Goal: Task Accomplishment & Management: Use online tool/utility

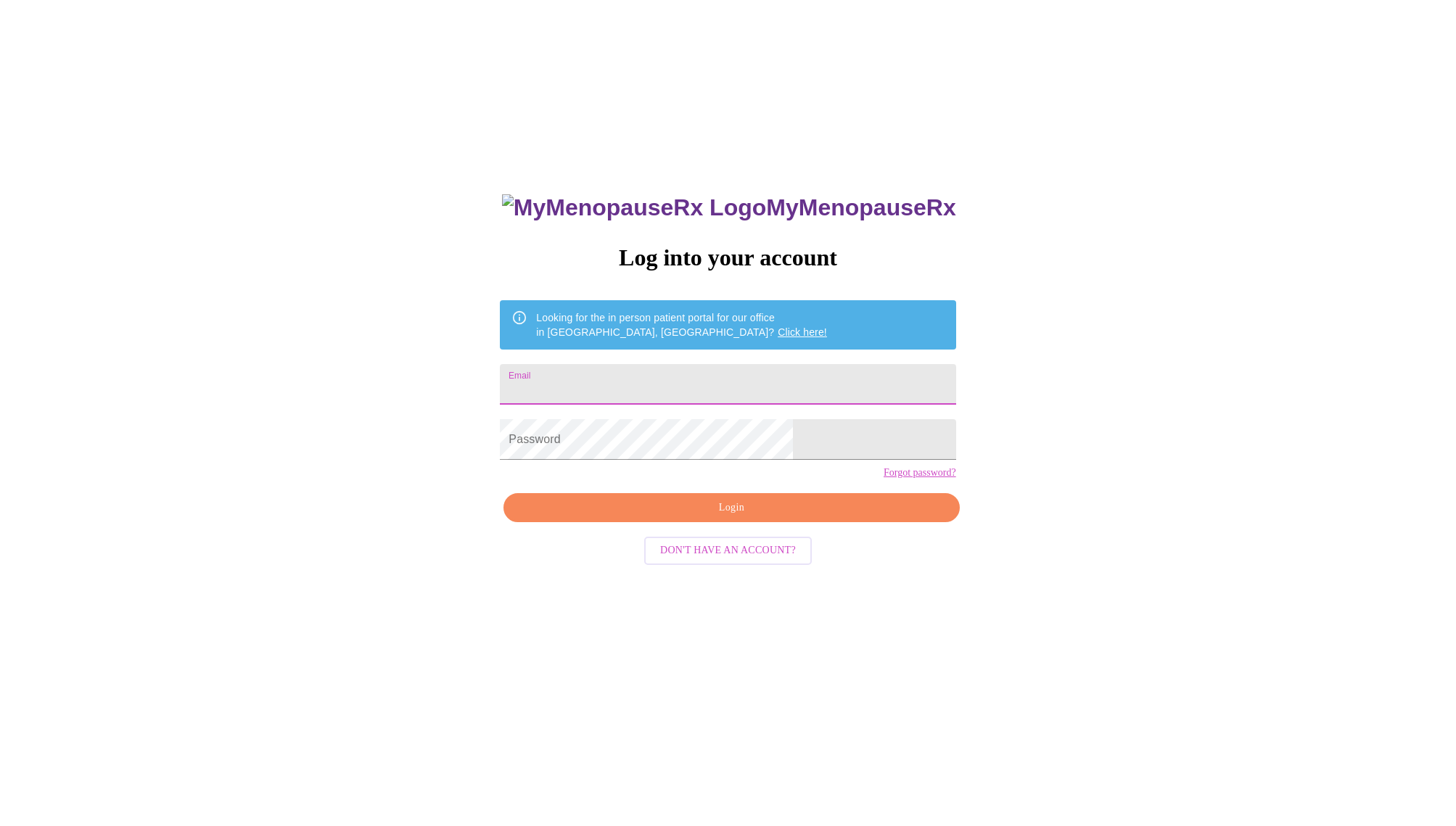
type input "[EMAIL_ADDRESS][DOMAIN_NAME]"
click at [727, 517] on span "Login" at bounding box center [731, 507] width 422 height 18
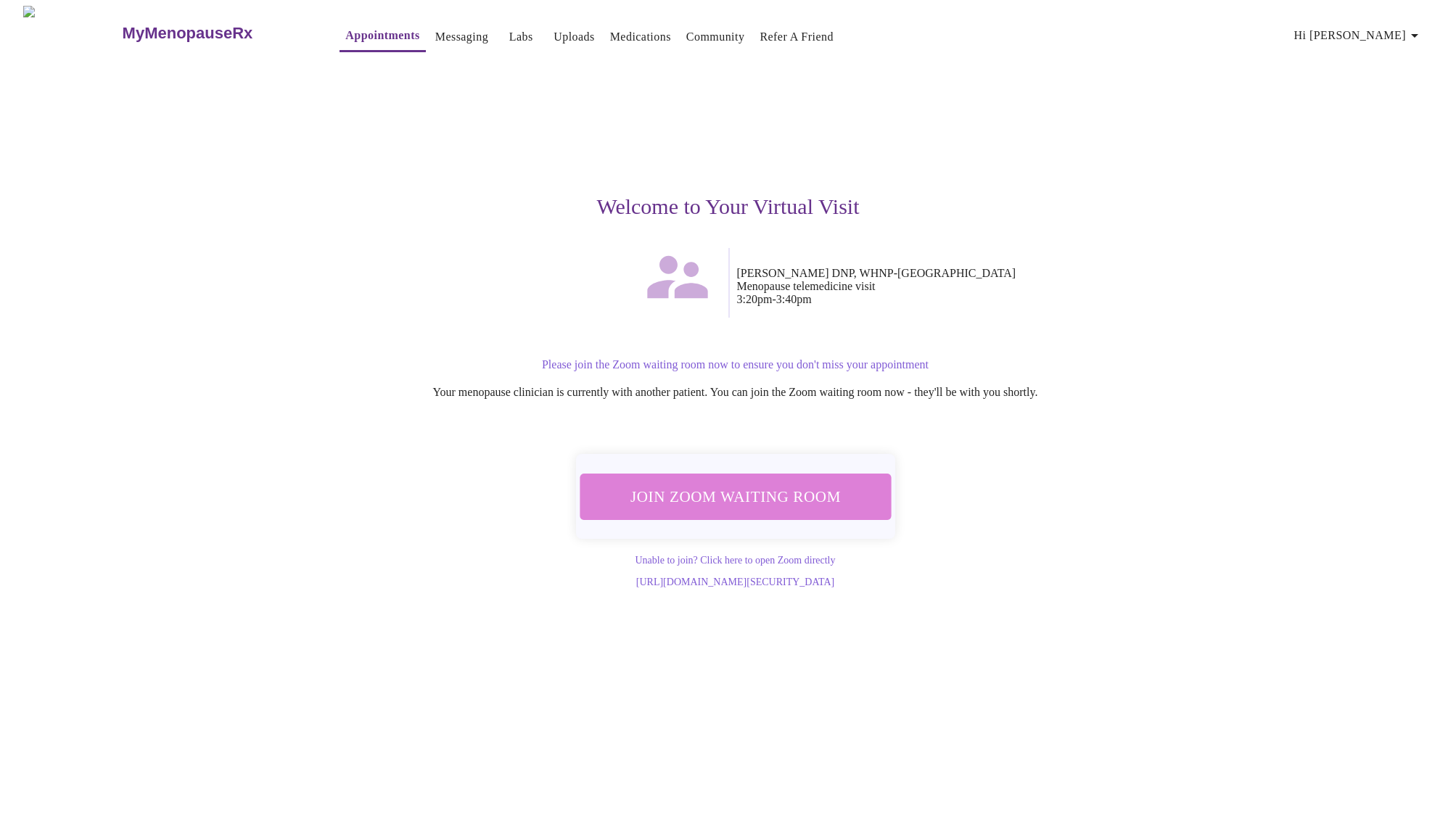
click at [741, 499] on span "Join Zoom Waiting Room" at bounding box center [735, 497] width 273 height 27
click at [696, 495] on span "Join Zoom Waiting Room" at bounding box center [735, 497] width 273 height 27
